Goal: Task Accomplishment & Management: Use online tool/utility

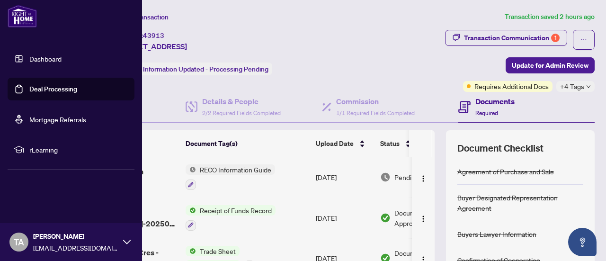
click at [58, 88] on link "Deal Processing" at bounding box center [53, 89] width 48 height 9
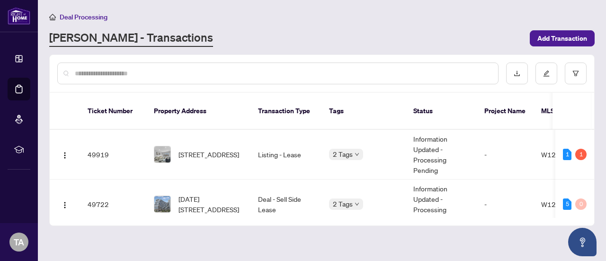
scroll to position [51, 0]
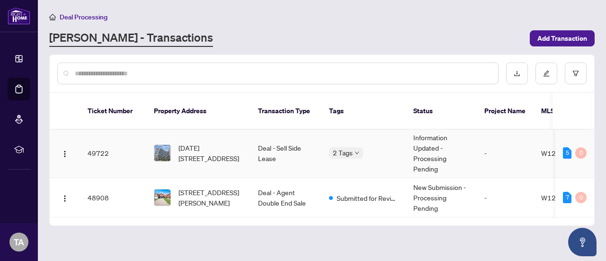
click at [286, 143] on td "Deal - Sell Side Lease" at bounding box center [285, 153] width 71 height 50
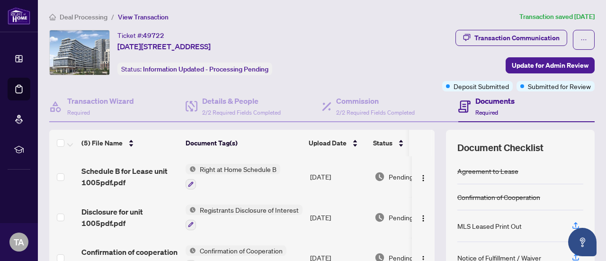
click at [413, 81] on div "Transaction Communication Update for Admin Review Deposit Submitted Submitted f…" at bounding box center [477, 61] width 236 height 62
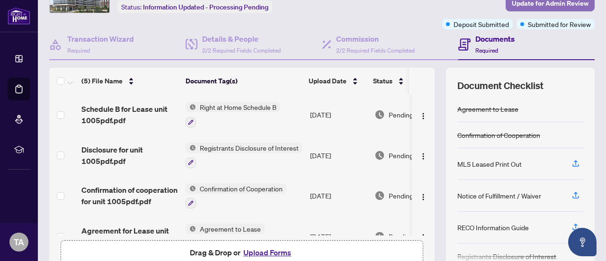
click at [562, 5] on span "Update for Admin Review" at bounding box center [550, 3] width 77 height 15
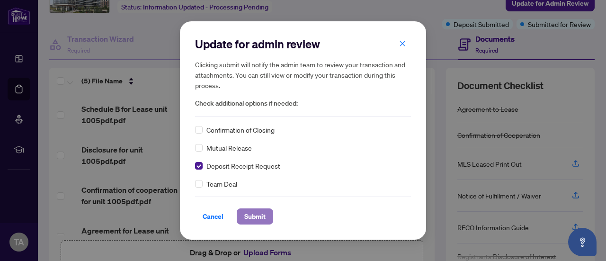
click at [257, 217] on span "Submit" at bounding box center [254, 216] width 21 height 15
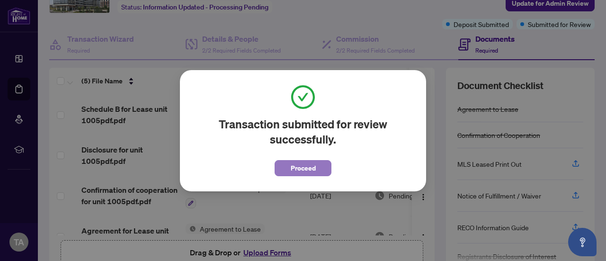
click at [304, 170] on span "Proceed" at bounding box center [303, 168] width 25 height 15
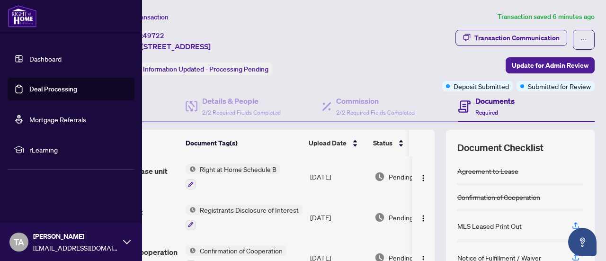
click at [37, 86] on link "Deal Processing" at bounding box center [53, 89] width 48 height 9
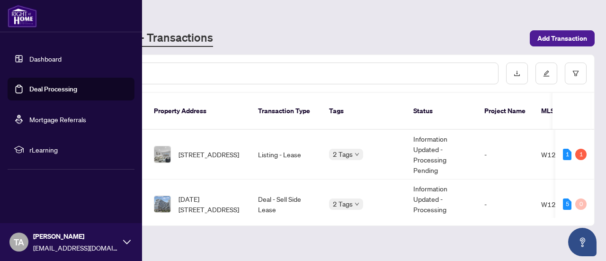
click at [37, 86] on link "Deal Processing" at bounding box center [53, 89] width 48 height 9
